Goal: Information Seeking & Learning: Learn about a topic

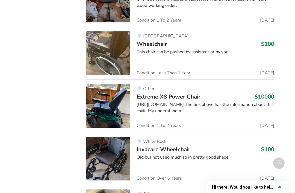
scroll to position [1851, 0]
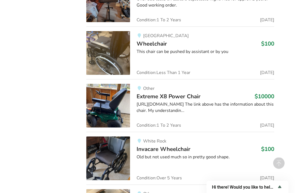
click at [195, 93] on span "Extreme X8 Power Chair" at bounding box center [168, 97] width 64 height 8
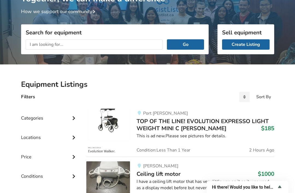
scroll to position [49, 0]
click at [69, 118] on div "Categories" at bounding box center [49, 113] width 57 height 19
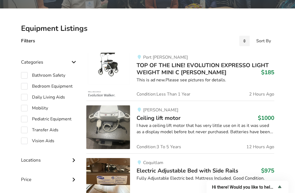
scroll to position [106, 0]
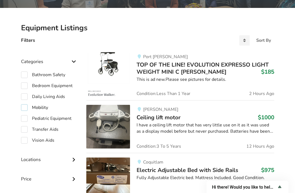
click at [25, 107] on label "Mobility" at bounding box center [34, 108] width 27 height 7
checkbox input "true"
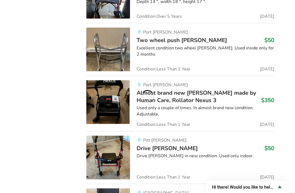
scroll to position [44, 0]
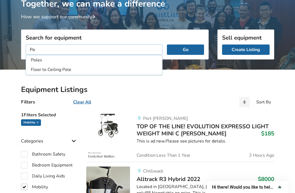
type input "P"
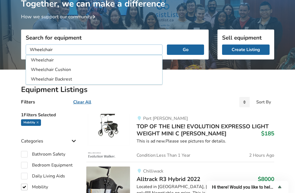
type input "Wheelchair"
click at [185, 49] on button "Go" at bounding box center [185, 49] width 37 height 10
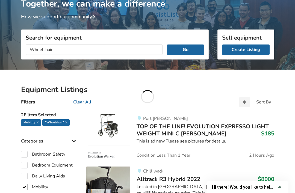
click at [187, 46] on button "Go" at bounding box center [185, 49] width 37 height 10
click at [65, 123] on icon at bounding box center [66, 122] width 2 height 3
click at [38, 121] on icon at bounding box center [38, 122] width 2 height 3
checkbox input "false"
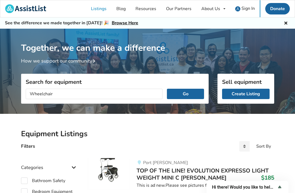
click at [182, 93] on button "Go" at bounding box center [185, 94] width 37 height 10
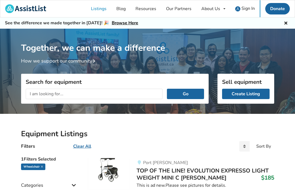
click at [86, 92] on input "text" at bounding box center [94, 94] width 137 height 10
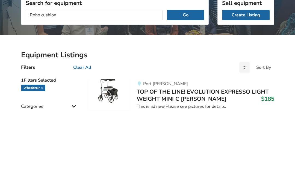
type input "Roho cushion"
click at [42, 165] on icon at bounding box center [42, 166] width 2 height 3
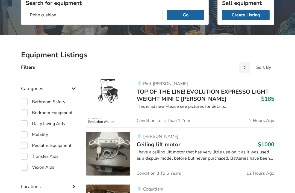
click at [188, 16] on button "Go" at bounding box center [185, 15] width 37 height 10
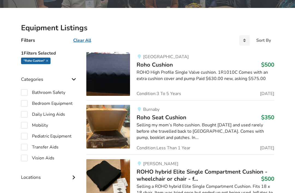
scroll to position [106, 0]
click at [127, 80] on img at bounding box center [108, 74] width 44 height 44
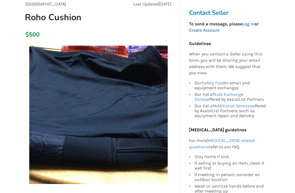
scroll to position [54, 0]
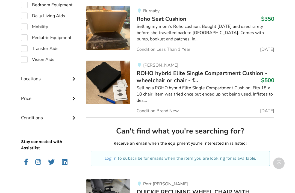
scroll to position [204, 0]
click at [120, 88] on img at bounding box center [108, 83] width 44 height 44
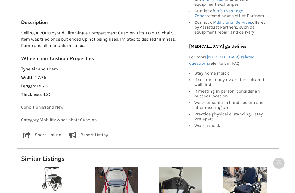
scroll to position [294, 0]
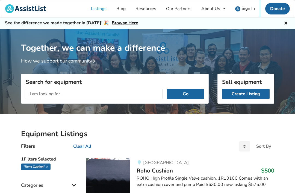
click at [50, 166] on div ""Roho cushion"" at bounding box center [35, 166] width 29 height 7
click at [50, 165] on div ""Roho cushion"" at bounding box center [35, 166] width 29 height 7
click at [48, 165] on icon at bounding box center [47, 166] width 2 height 3
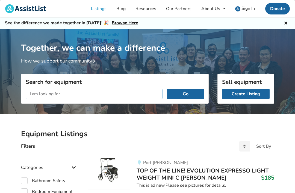
click at [65, 94] on input "text" at bounding box center [94, 94] width 137 height 10
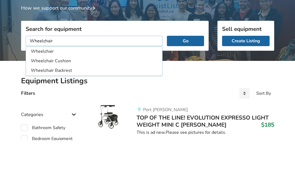
type input "Wheelchair"
click at [185, 89] on button "Go" at bounding box center [185, 94] width 37 height 10
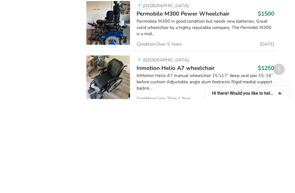
scroll to position [4634, 0]
